Goal: Task Accomplishment & Management: Manage account settings

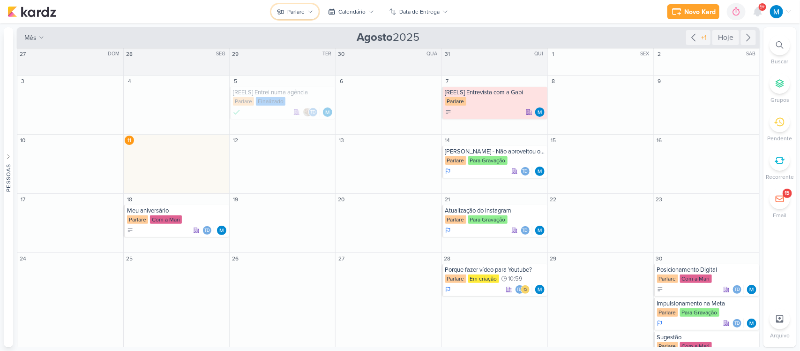
click at [313, 10] on icon at bounding box center [311, 12] width 6 height 6
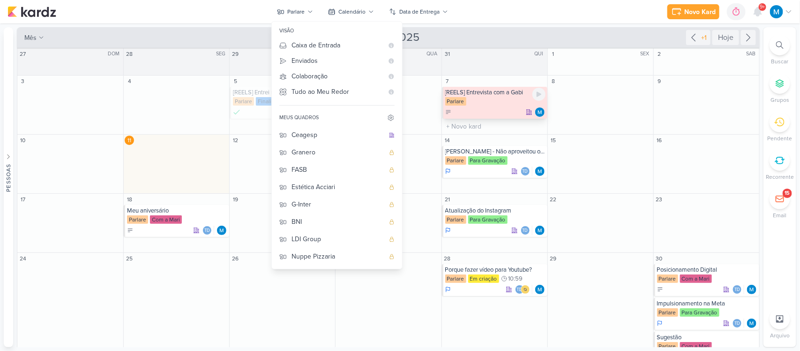
click at [493, 94] on div "[REELS] Entrevista com a Gabi" at bounding box center [495, 93] width 100 height 8
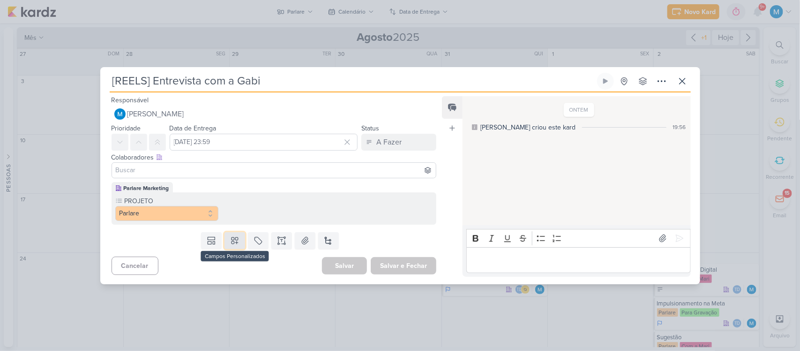
click at [235, 245] on button at bounding box center [235, 240] width 21 height 17
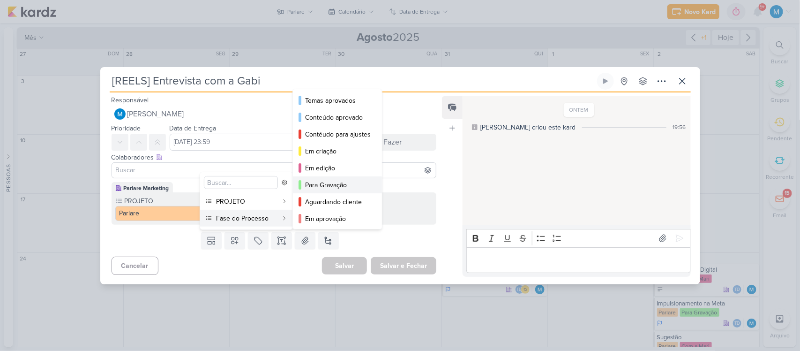
click at [340, 177] on button "Para Gravação" at bounding box center [337, 184] width 89 height 17
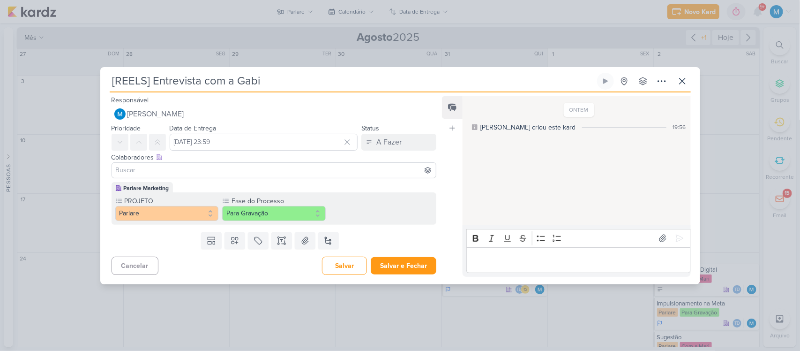
click at [216, 170] on input at bounding box center [274, 170] width 321 height 11
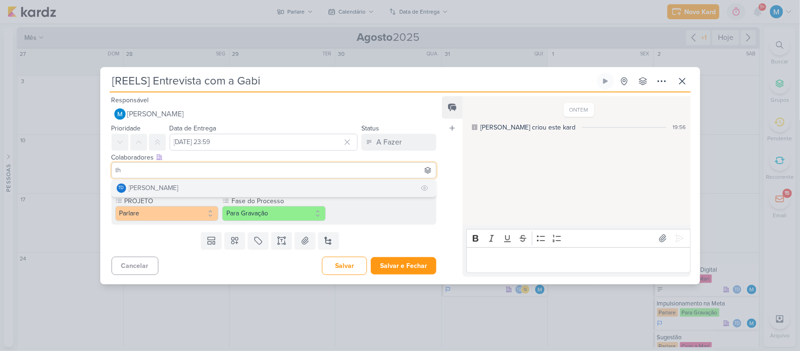
type input "th"
click at [191, 184] on button "Td Thais de carvalho" at bounding box center [274, 188] width 324 height 17
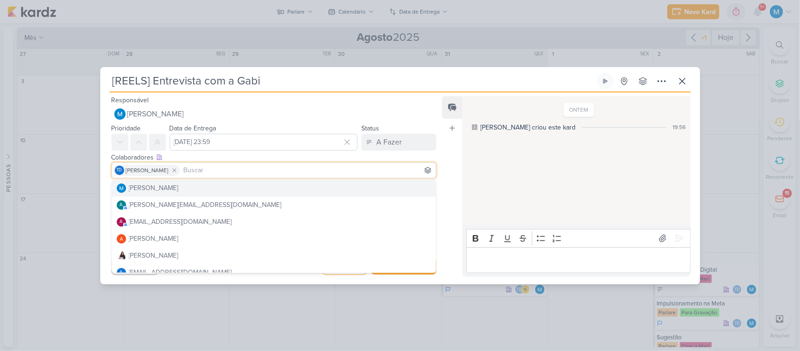
click at [455, 152] on div "Feed Atrelar email Solte o email para atrelar ao kard" at bounding box center [452, 186] width 21 height 180
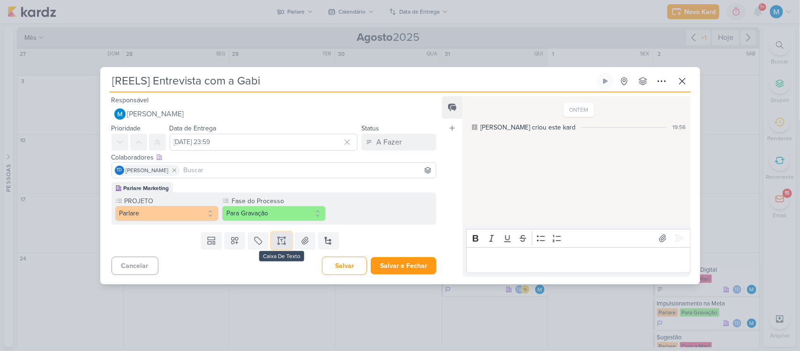
click at [280, 240] on icon at bounding box center [281, 240] width 9 height 9
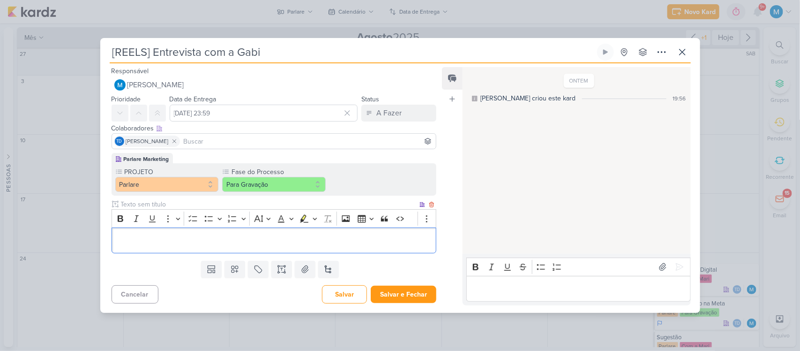
click at [162, 242] on p "Editor editing area: main" at bounding box center [273, 239] width 315 height 11
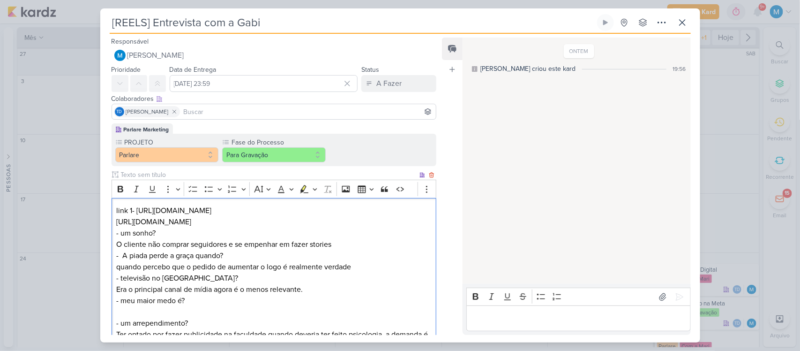
click at [244, 224] on p "link 1- [URL][DOMAIN_NAME] [URL][DOMAIN_NAME]" at bounding box center [273, 216] width 315 height 23
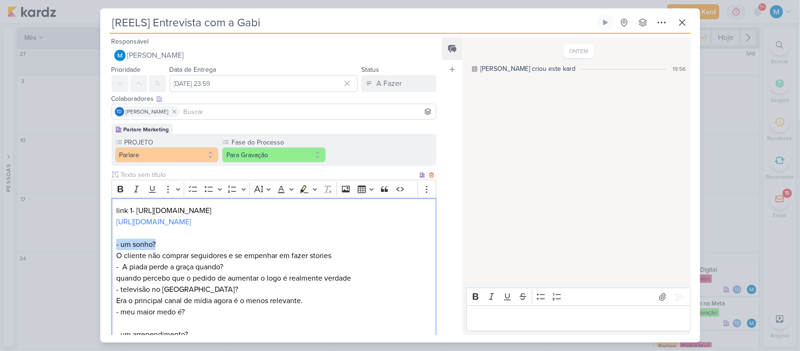
drag, startPoint x: 163, startPoint y: 242, endPoint x: 117, endPoint y: 234, distance: 46.5
click at [111, 242] on div "Parlare Marketing PROJETO [GEOGRAPHIC_DATA] Fase do Processo" at bounding box center [270, 253] width 340 height 261
click at [118, 189] on icon "Editor toolbar" at bounding box center [120, 188] width 9 height 9
drag, startPoint x: 233, startPoint y: 266, endPoint x: 83, endPoint y: 269, distance: 149.6
click at [83, 269] on div "[REELS] Entrevista com a Gabi Criado por mim" at bounding box center [400, 175] width 800 height 351
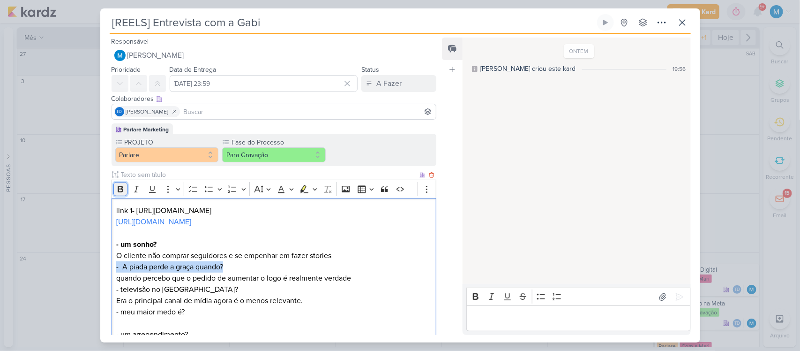
click at [119, 190] on icon "Editor toolbar" at bounding box center [121, 189] width 6 height 7
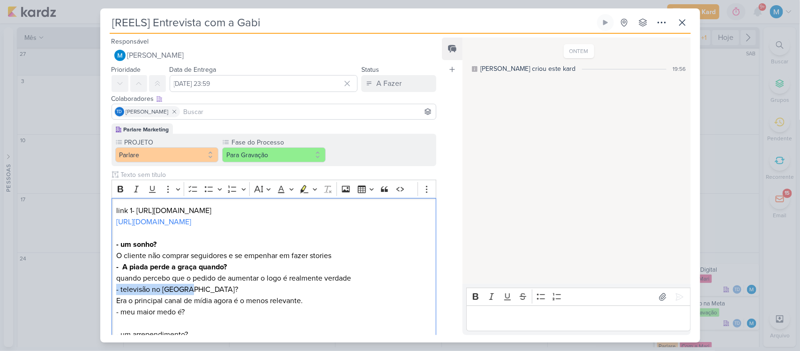
drag, startPoint x: 188, startPoint y: 290, endPoint x: 72, endPoint y: 286, distance: 116.8
click at [72, 286] on div "[REELS] Entrevista com a Gabi Criado por mim" at bounding box center [400, 175] width 800 height 351
click at [120, 190] on icon "Editor toolbar" at bounding box center [120, 188] width 9 height 9
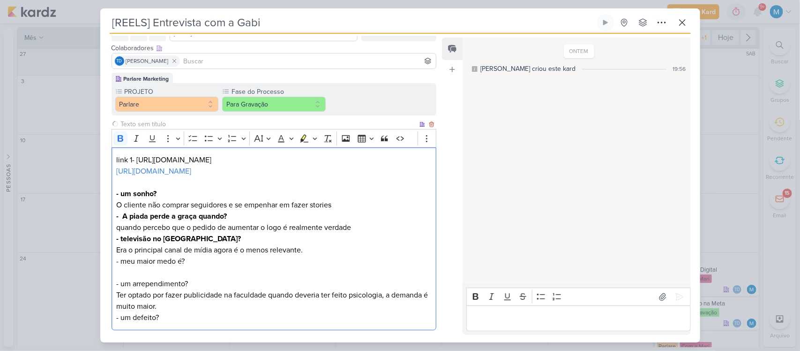
scroll to position [59, 0]
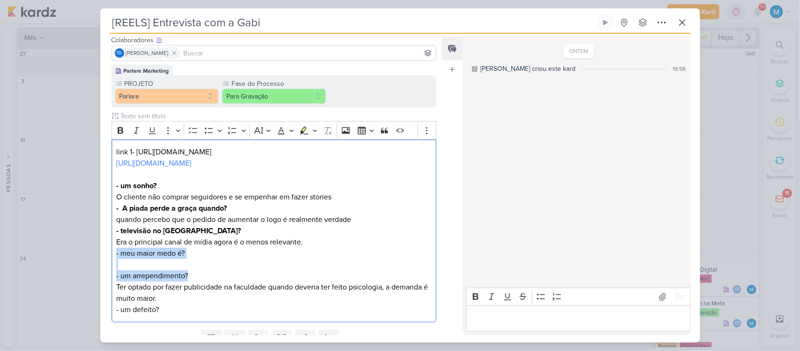
drag, startPoint x: 206, startPoint y: 272, endPoint x: 110, endPoint y: 251, distance: 98.4
click at [110, 251] on div "Parlare Marketing PROJETO [GEOGRAPHIC_DATA] Fase do Processo" at bounding box center [270, 195] width 340 height 261
click at [123, 129] on icon "Editor toolbar" at bounding box center [120, 130] width 9 height 9
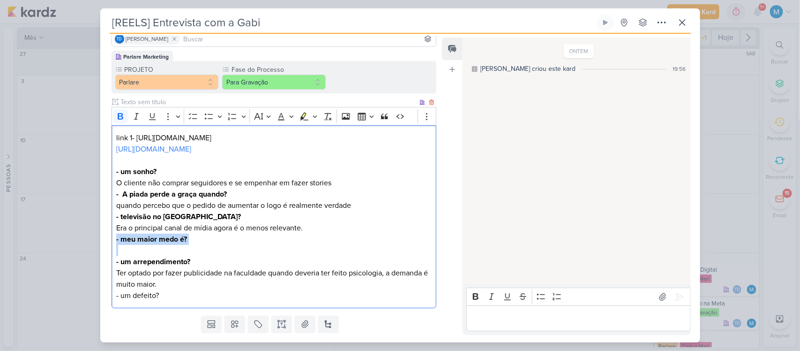
scroll to position [98, 0]
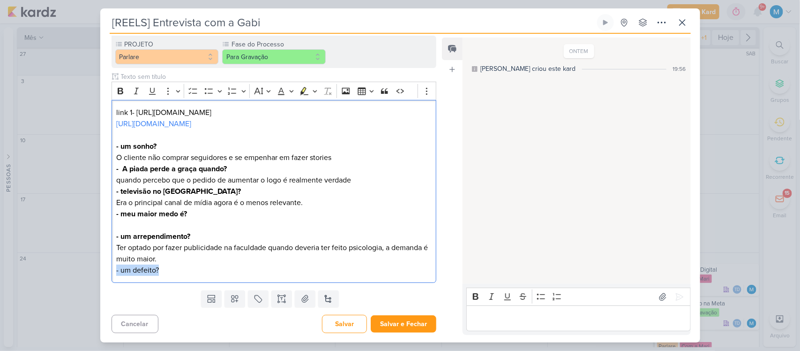
drag, startPoint x: 106, startPoint y: 272, endPoint x: 80, endPoint y: 273, distance: 25.8
click at [80, 273] on div "[REELS] Entrevista com a Gabi Criado por mim" at bounding box center [400, 175] width 800 height 351
click at [118, 90] on icon "Editor toolbar" at bounding box center [121, 91] width 6 height 7
click at [207, 245] on p "- um arrependimento? Ter optado por fazer publicidade na faculdade quando dever…" at bounding box center [273, 241] width 315 height 45
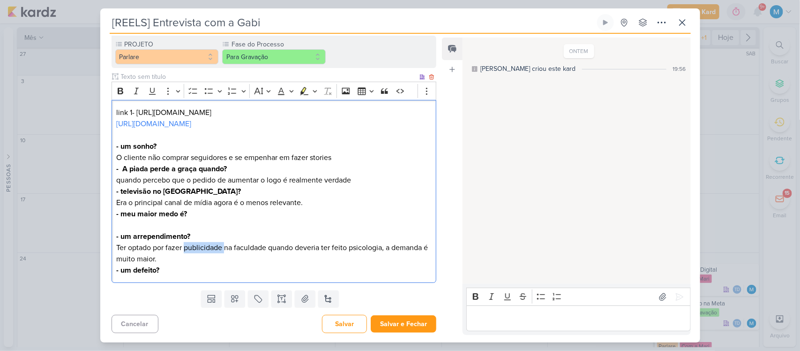
copy p "publicidade"
click at [123, 223] on p "- um arrependimento? Ter optado por fazer publicidade na faculdade quando dever…" at bounding box center [273, 241] width 315 height 45
click at [131, 224] on p "⁠⁠⁠⁠⁠⁠⁠publicidade - um arrependimento? Ter optado por fazer publicidade na fac…" at bounding box center [273, 241] width 315 height 45
click at [131, 224] on p "publicidade - um arrependimento? Ter optado por fazer publicidade na faculdade …" at bounding box center [273, 241] width 315 height 45
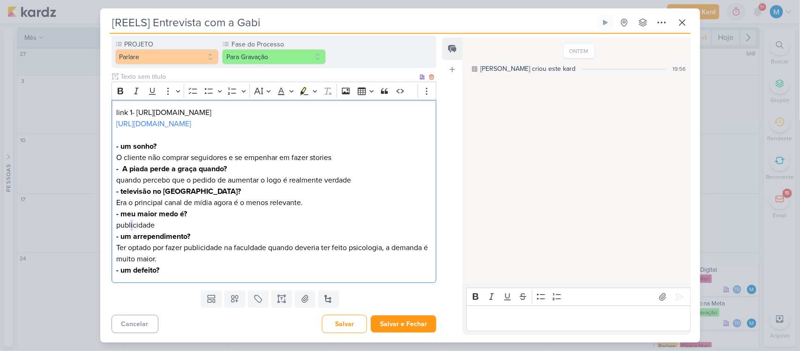
click at [131, 224] on p "publicidade - um arrependimento? Ter optado por fazer publicidade na faculdade …" at bounding box center [273, 241] width 315 height 45
click at [172, 270] on p "- um defeito?" at bounding box center [273, 269] width 315 height 11
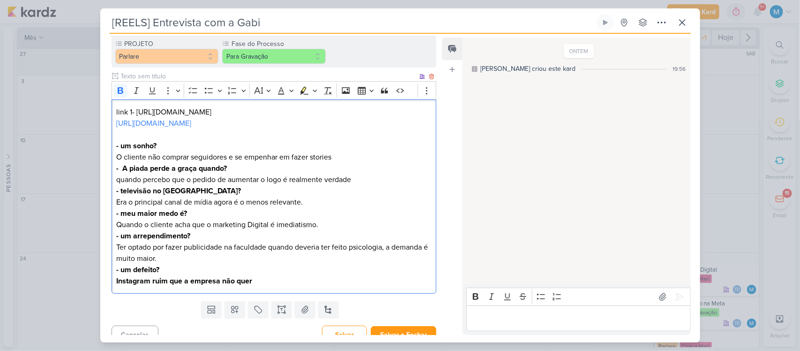
click at [181, 284] on strong "Instagram ruim que a empresa não quer" at bounding box center [184, 280] width 136 height 9
click at [116, 93] on icon "Editor toolbar" at bounding box center [120, 90] width 9 height 9
click at [282, 284] on p "Instagram ruim que a empresa não quer" at bounding box center [273, 280] width 315 height 11
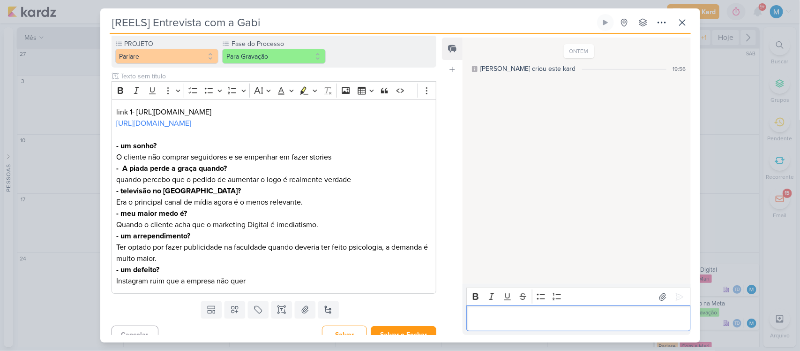
click at [581, 324] on div "Editor editing area: main" at bounding box center [578, 318] width 224 height 26
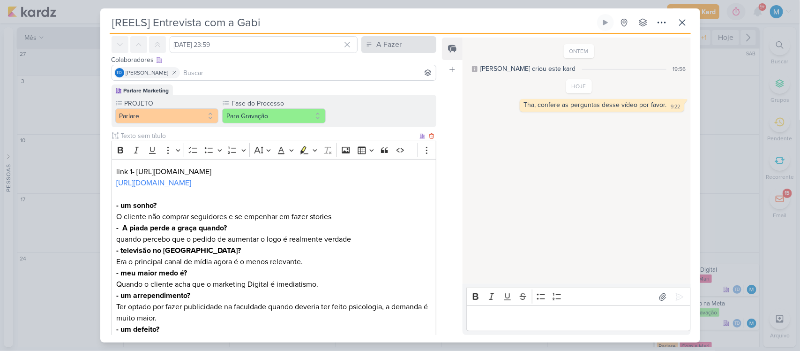
scroll to position [0, 0]
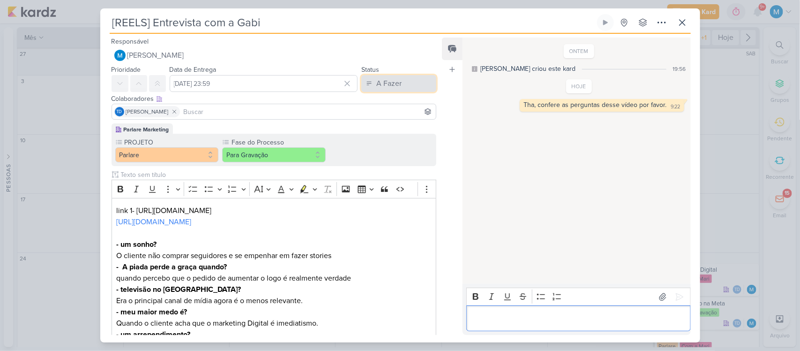
click at [399, 76] on button "A Fazer" at bounding box center [398, 83] width 75 height 17
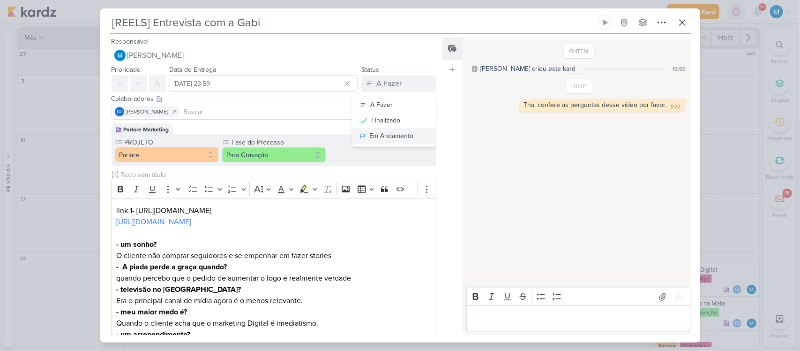
click at [405, 136] on div "Em Andamento" at bounding box center [391, 136] width 44 height 10
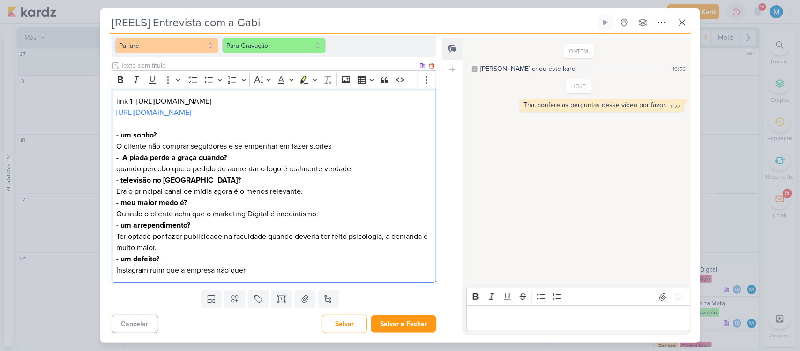
click at [255, 270] on p "Instagram ruim que a empresa não quer" at bounding box center [273, 269] width 315 height 11
click at [115, 269] on div "link 1- [URL][DOMAIN_NAME] [URL][DOMAIN_NAME] - um sonho? O cliente não comprar…" at bounding box center [274, 186] width 325 height 195
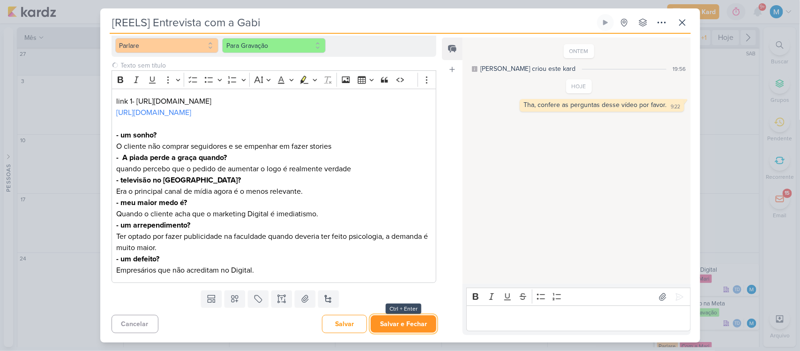
click at [423, 324] on button "Salvar e Fechar" at bounding box center [404, 323] width 66 height 17
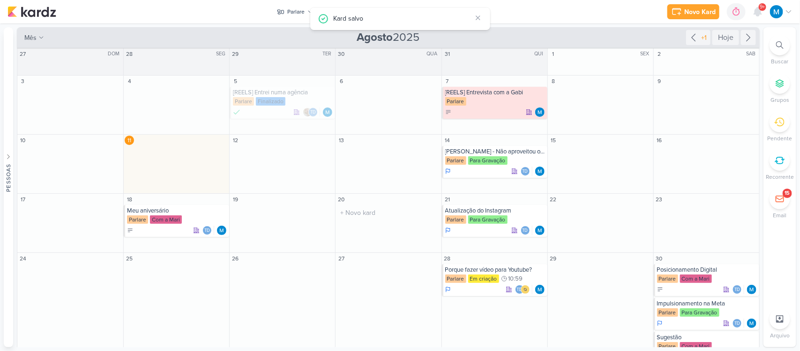
scroll to position [0, 0]
click at [287, 11] on div "Parlare" at bounding box center [295, 12] width 17 height 8
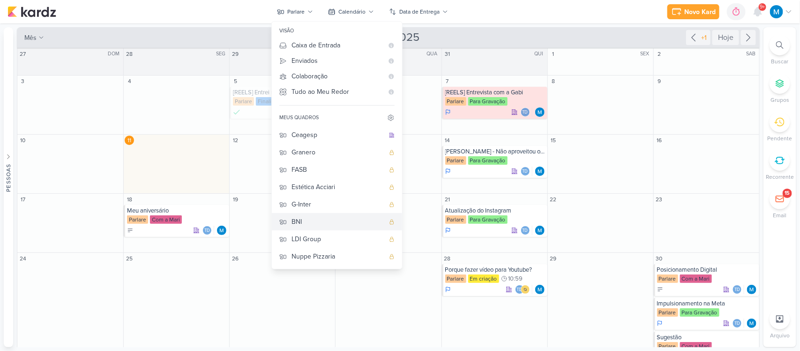
click at [310, 217] on div "BNI" at bounding box center [338, 222] width 93 height 10
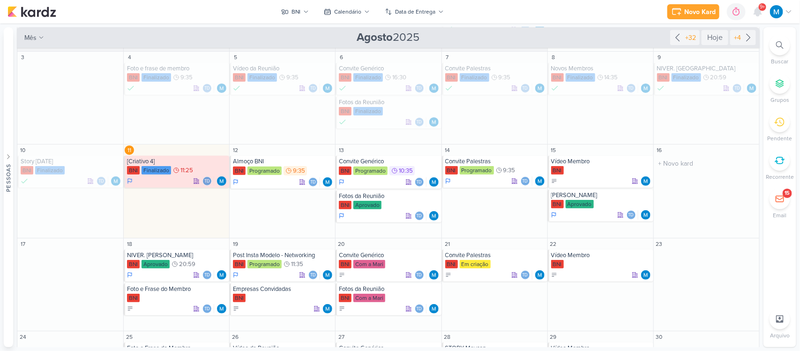
scroll to position [117, 0]
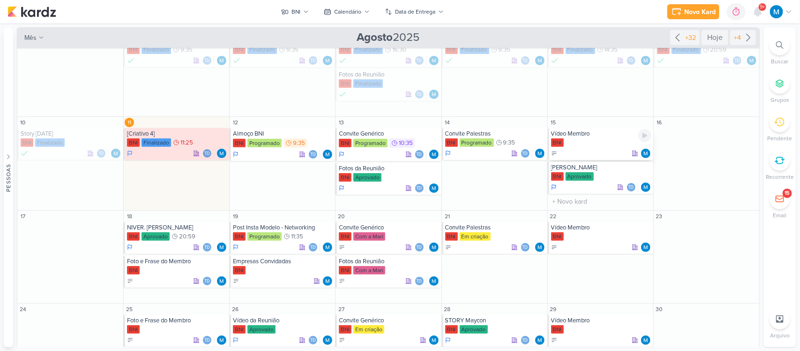
click at [575, 135] on div "Vídeo Membro" at bounding box center [601, 134] width 100 height 8
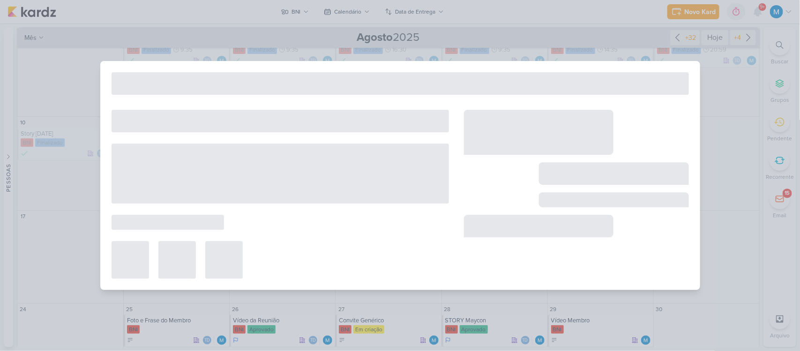
type input "Vídeo Membro"
type input "[DATE] 23:59"
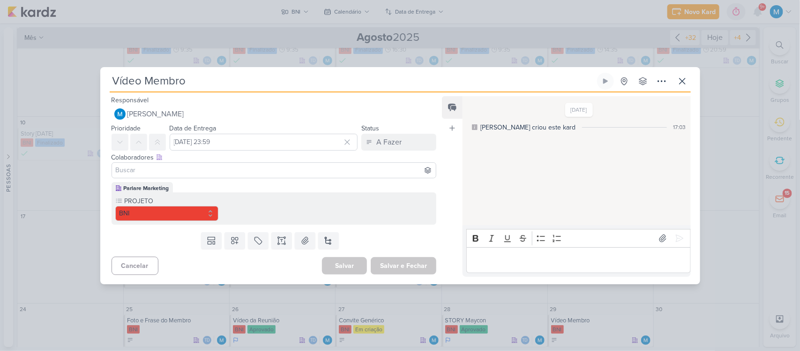
click at [212, 169] on input at bounding box center [274, 170] width 321 height 11
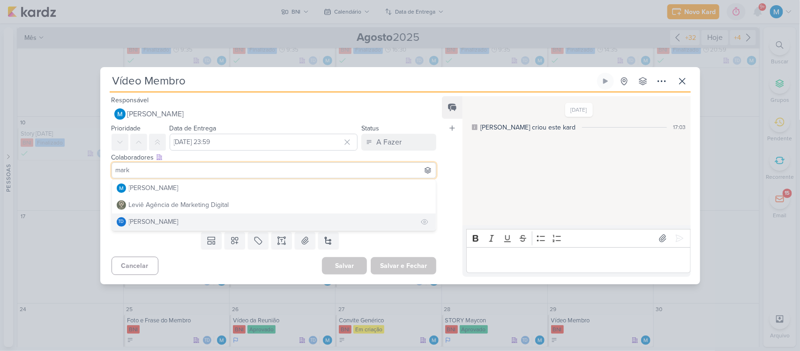
type input "mark"
click at [162, 224] on div "[PERSON_NAME]" at bounding box center [154, 222] width 50 height 10
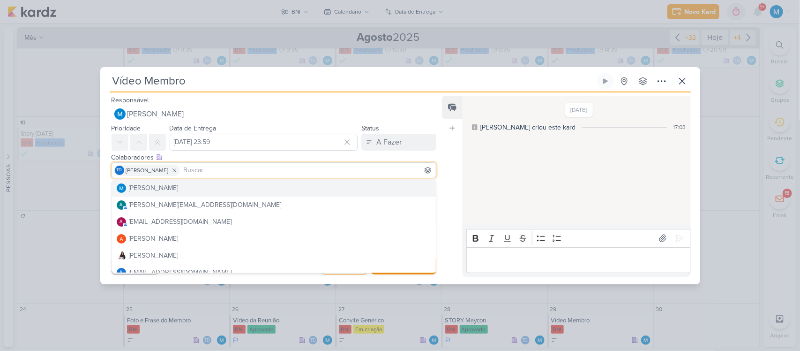
drag, startPoint x: 458, startPoint y: 153, endPoint x: 385, endPoint y: 157, distance: 72.8
click at [457, 153] on div "Feed Atrelar email Solte o email para atrelar ao kard" at bounding box center [452, 186] width 21 height 180
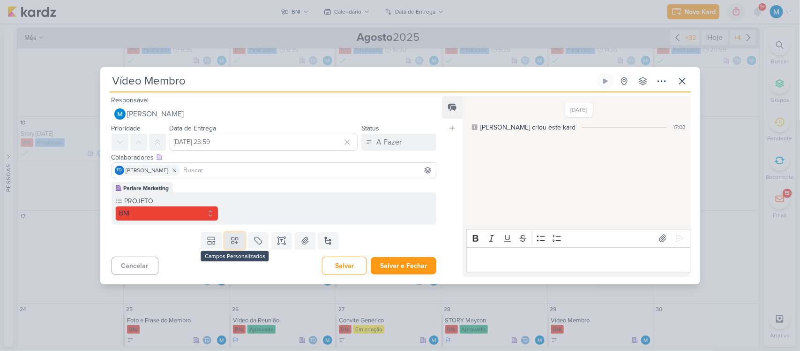
click at [233, 240] on icon at bounding box center [235, 240] width 7 height 7
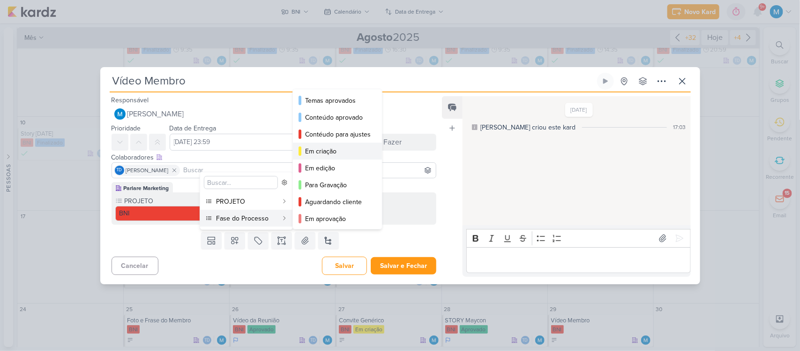
click at [338, 150] on div "Em criação" at bounding box center [338, 151] width 66 height 10
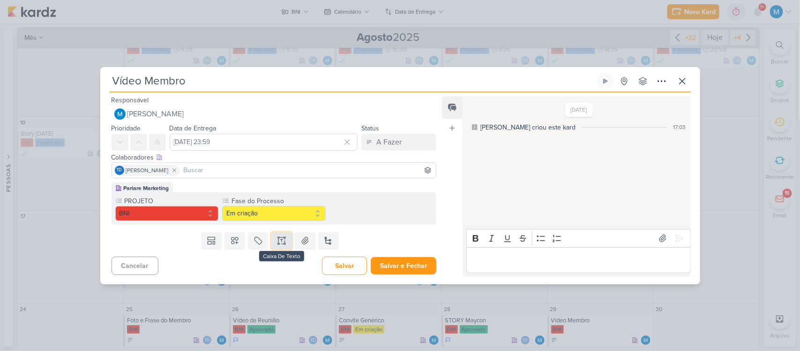
click at [278, 242] on icon at bounding box center [281, 240] width 9 height 9
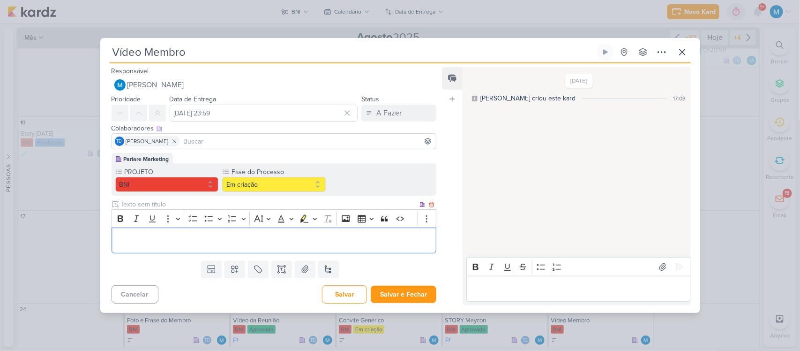
click at [199, 240] on p "Editor editing area: main" at bounding box center [273, 239] width 315 height 11
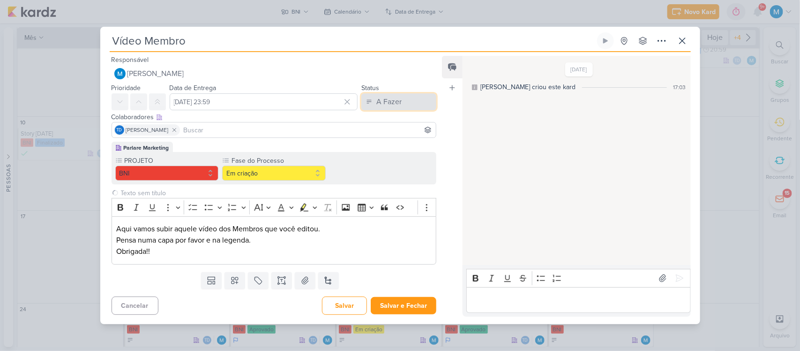
click at [388, 97] on div "A Fazer" at bounding box center [388, 101] width 25 height 11
click at [397, 158] on button "Em Andamento" at bounding box center [394, 153] width 83 height 15
click at [414, 303] on button "Salvar e Fechar" at bounding box center [404, 305] width 66 height 17
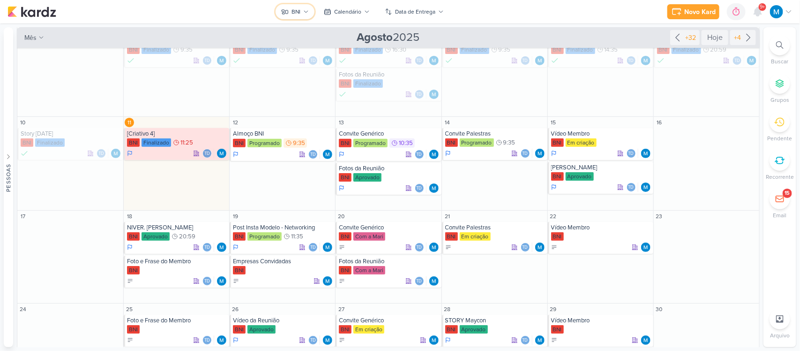
click at [307, 12] on icon at bounding box center [306, 12] width 6 height 6
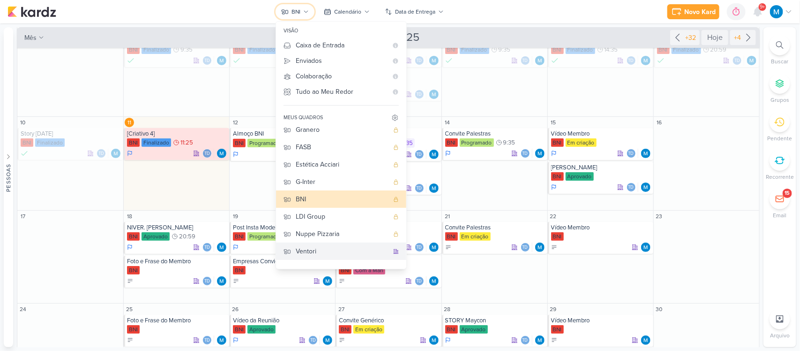
scroll to position [9, 0]
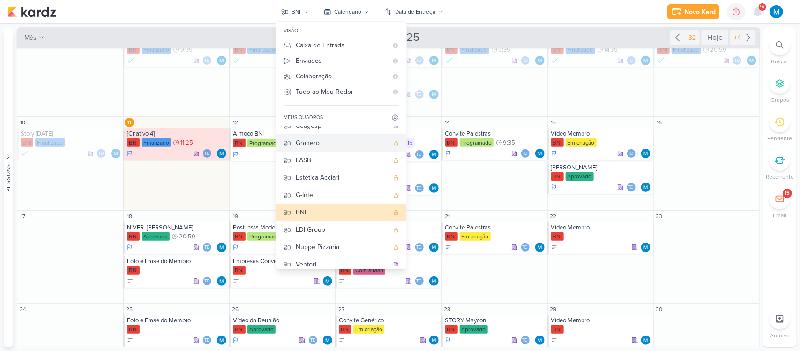
click at [318, 140] on div "Granero" at bounding box center [342, 143] width 93 height 10
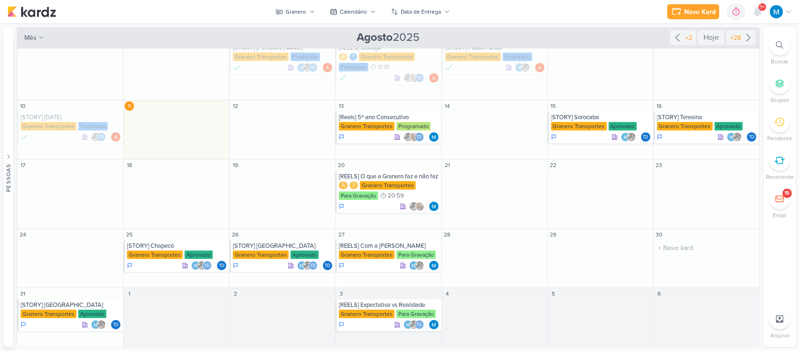
scroll to position [88, 0]
